Goal: Connect with others: Connect with others

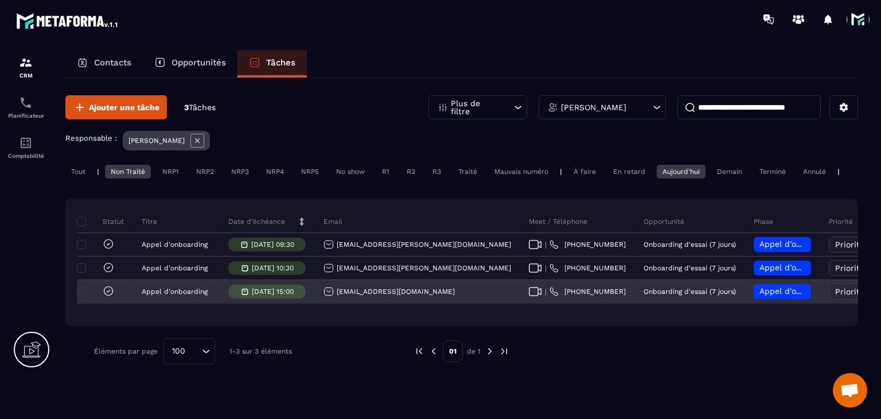
click at [520, 303] on div "| [PHONE_NUMBER]" at bounding box center [577, 291] width 115 height 23
click at [529, 296] on icon at bounding box center [535, 291] width 13 height 9
